Goal: Transaction & Acquisition: Purchase product/service

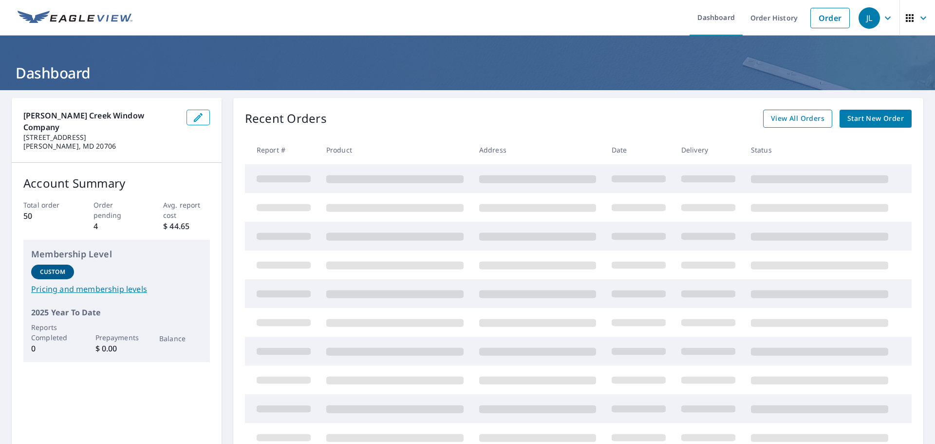
click at [802, 119] on span "View All Orders" at bounding box center [798, 118] width 54 height 12
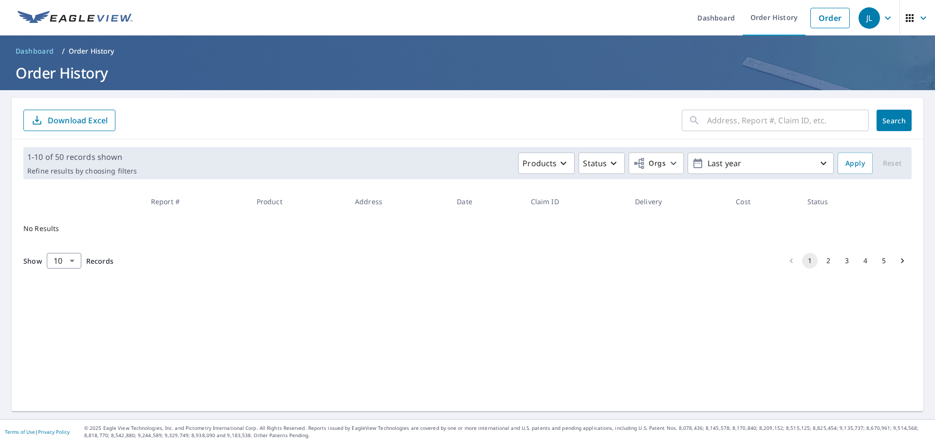
click at [743, 120] on input "text" at bounding box center [788, 120] width 162 height 27
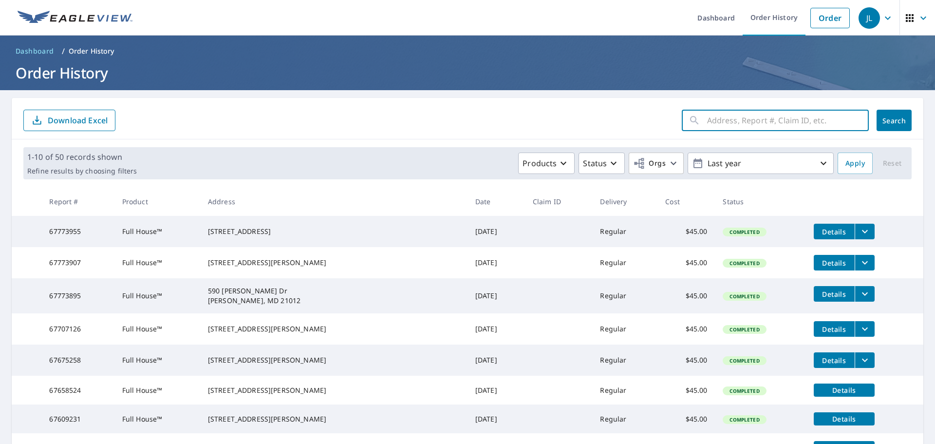
paste input "[STREET_ADDRESS]"
type input "[STREET_ADDRESS]"
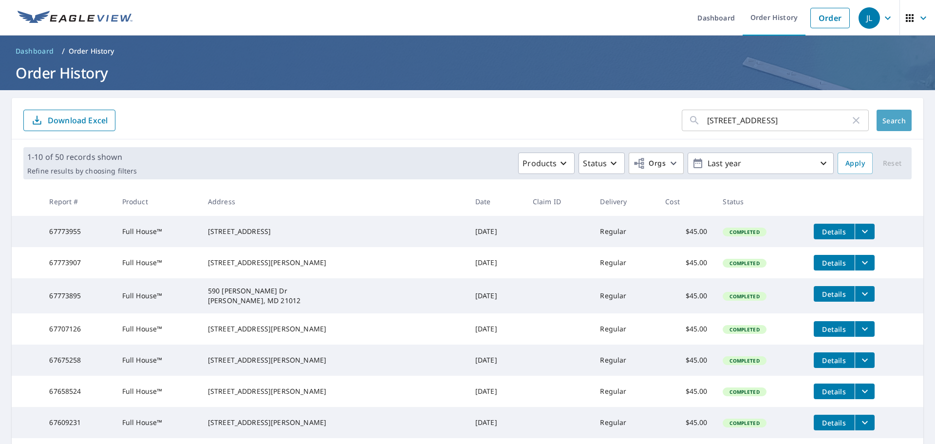
click at [890, 126] on button "Search" at bounding box center [893, 120] width 35 height 21
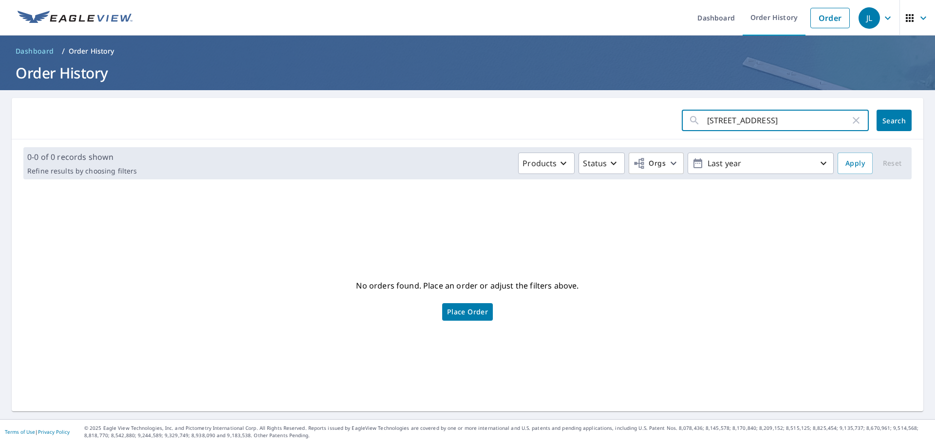
click at [714, 122] on input "[STREET_ADDRESS]" at bounding box center [778, 120] width 143 height 27
drag, startPoint x: 716, startPoint y: 122, endPoint x: 674, endPoint y: 123, distance: 41.9
click at [674, 123] on form "9840 Centennial Rd ​ Search" at bounding box center [467, 120] width 888 height 21
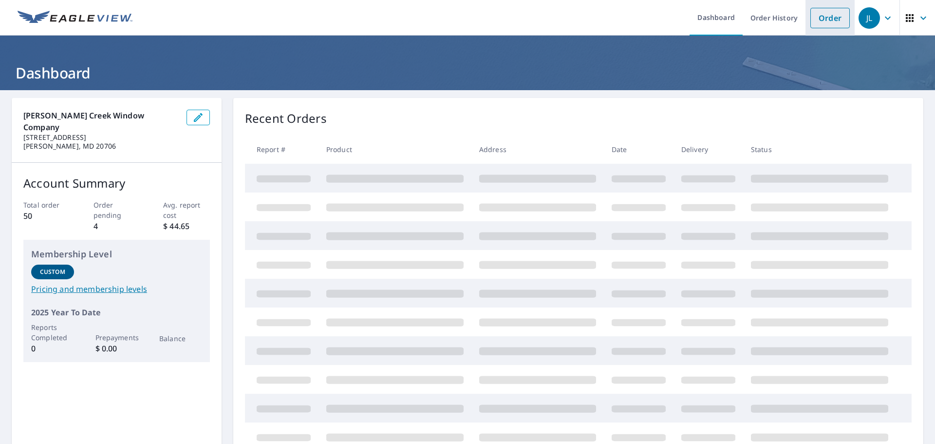
click at [819, 17] on link "Order" at bounding box center [829, 18] width 39 height 20
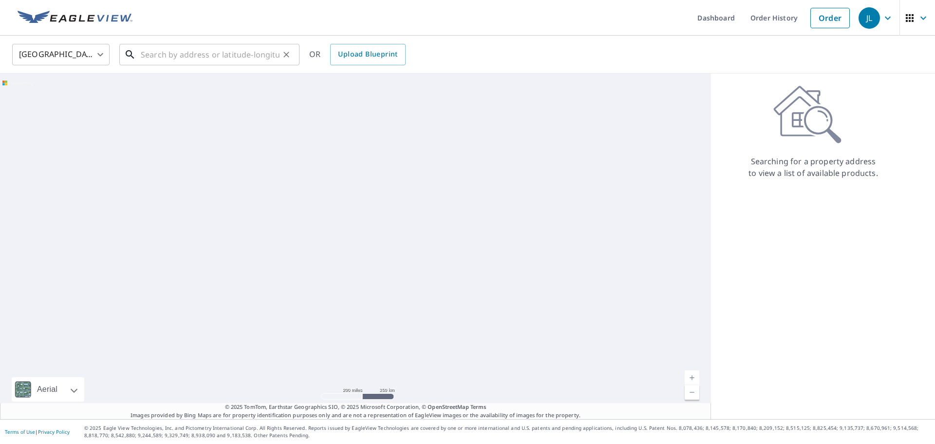
click at [221, 56] on input "text" at bounding box center [210, 54] width 139 height 27
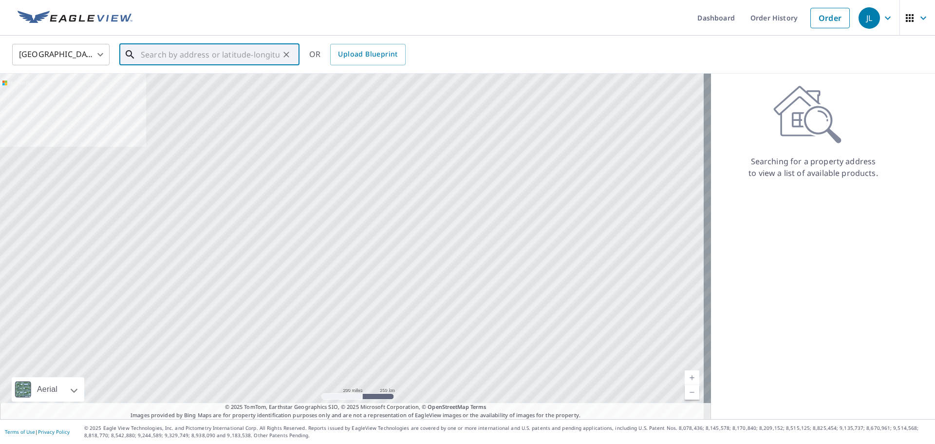
paste input "[STREET_ADDRESS]"
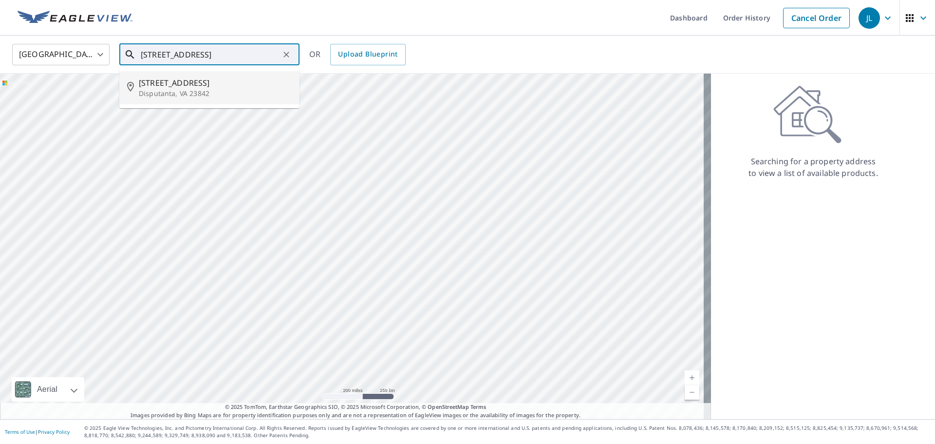
click at [202, 84] on span "[STREET_ADDRESS]" at bounding box center [215, 83] width 153 height 12
type input "[STREET_ADDRESS]"
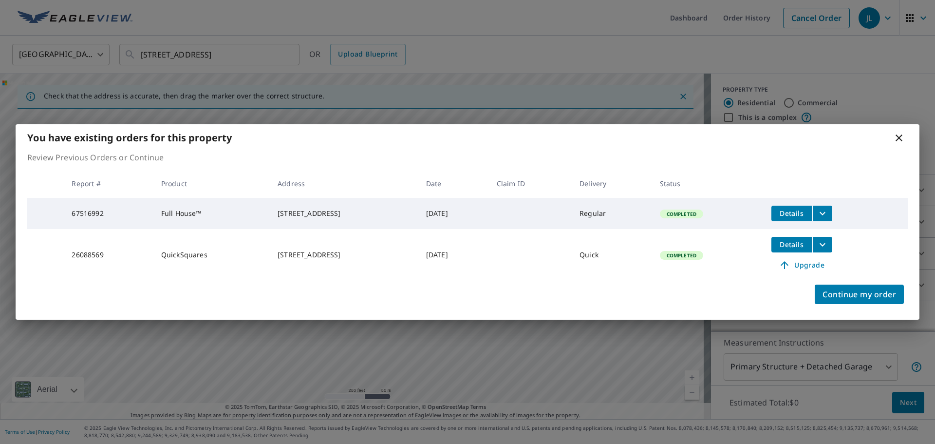
click at [828, 208] on icon "filesDropdownBtn-67516992" at bounding box center [822, 213] width 12 height 12
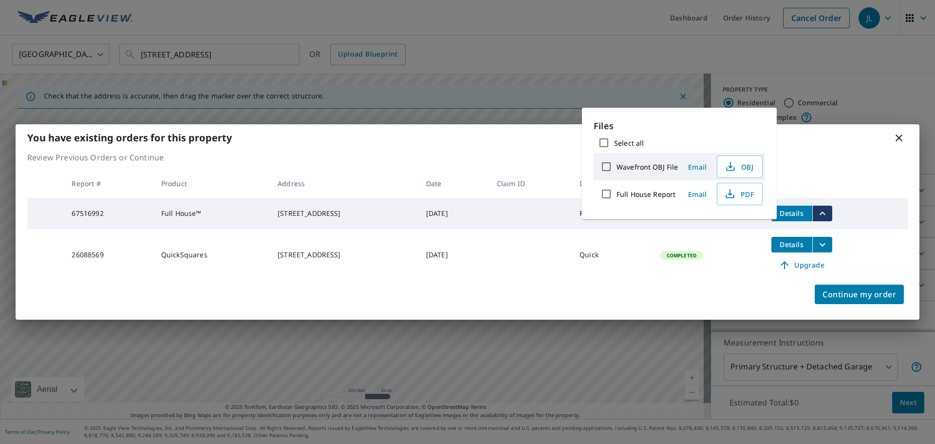
click at [607, 192] on input "Full House Report" at bounding box center [606, 194] width 20 height 20
checkbox input "true"
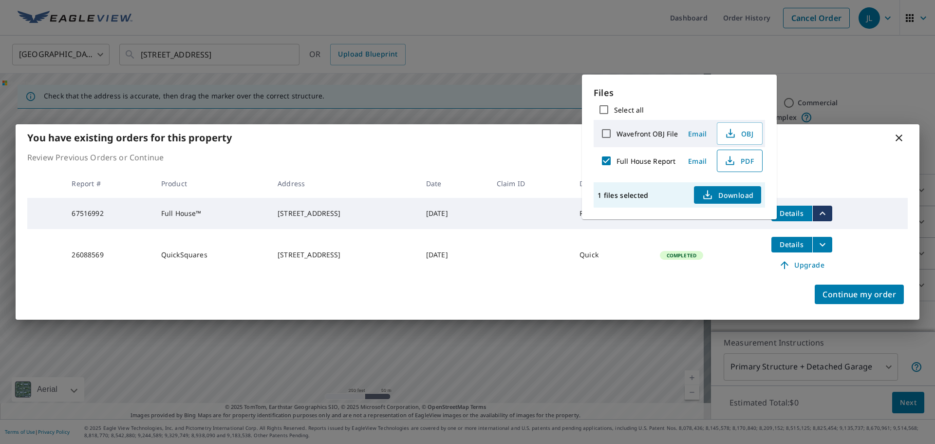
click at [733, 165] on icon "button" at bounding box center [730, 161] width 12 height 12
click at [903, 133] on icon at bounding box center [899, 138] width 12 height 12
